Goal: Find contact information

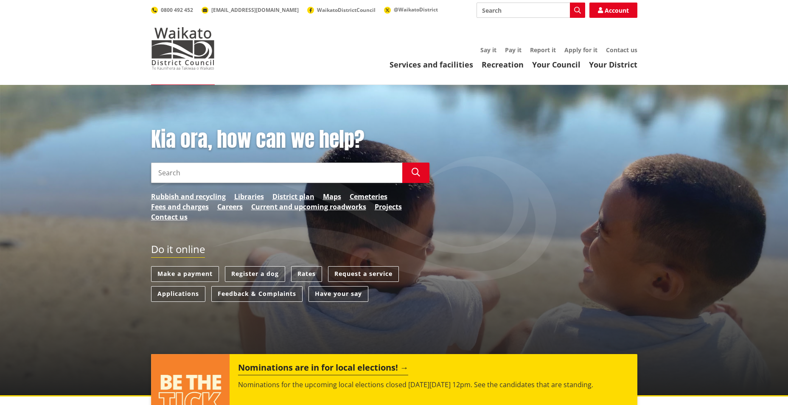
click at [222, 176] on input "Search" at bounding box center [276, 173] width 251 height 20
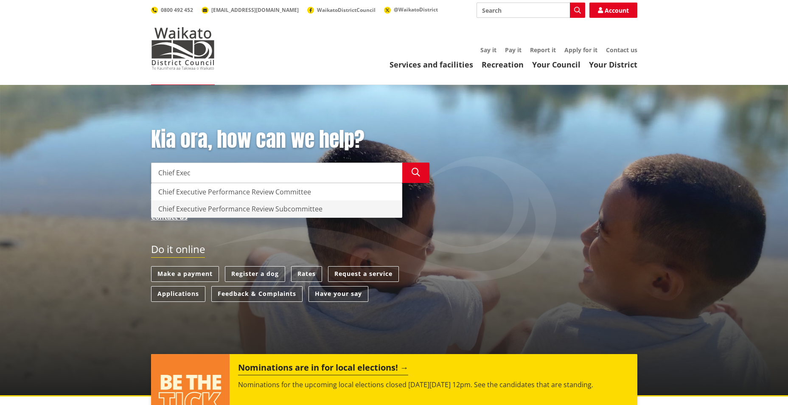
type input "Chief Exec"
click at [437, 65] on link "Services and facilities" at bounding box center [432, 64] width 84 height 10
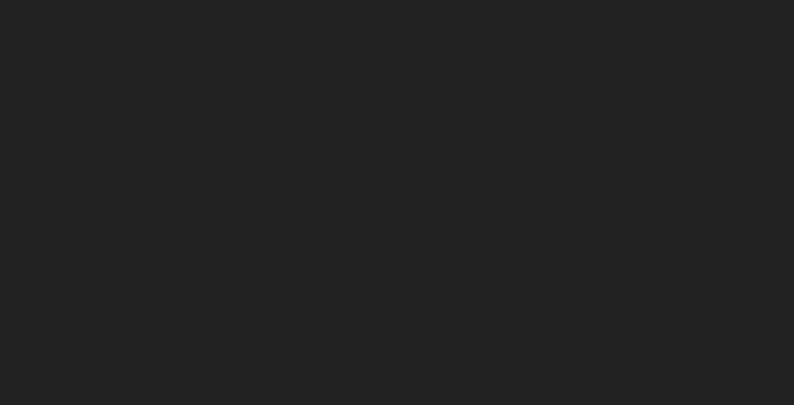
click at [206, 0] on html at bounding box center [397, 0] width 794 height 0
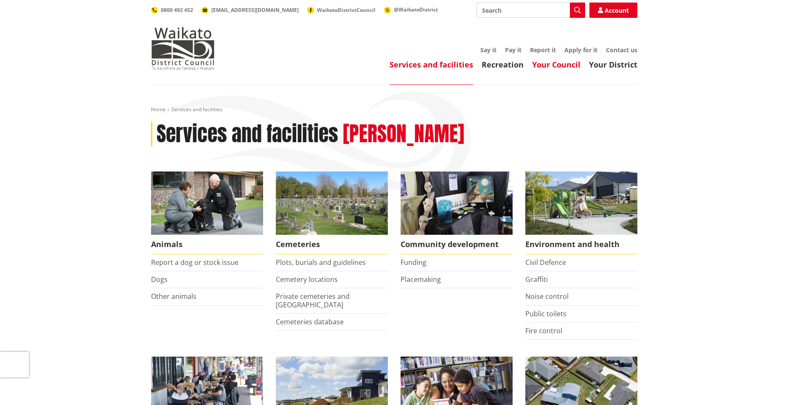
click at [547, 66] on link "Your Council" at bounding box center [556, 64] width 48 height 10
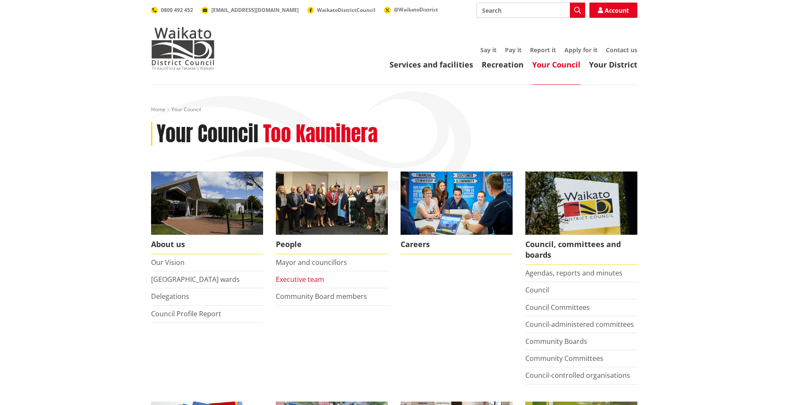
click at [306, 281] on link "Executive team" at bounding box center [300, 279] width 48 height 9
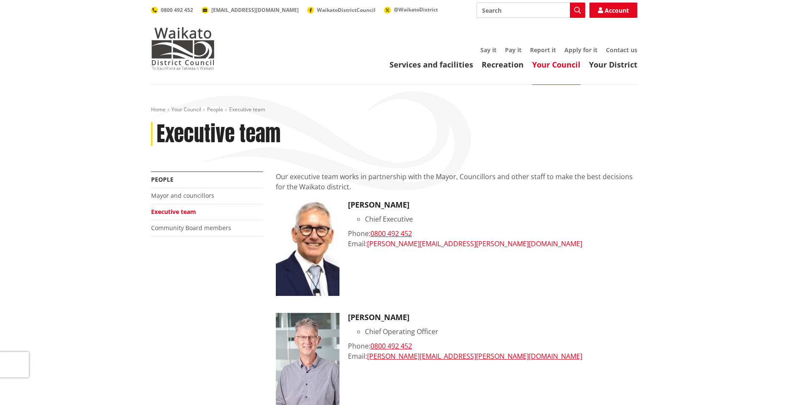
click at [392, 246] on link "[PERSON_NAME][EMAIL_ADDRESS][PERSON_NAME][DOMAIN_NAME]" at bounding box center [474, 243] width 215 height 9
